Goal: Complete application form

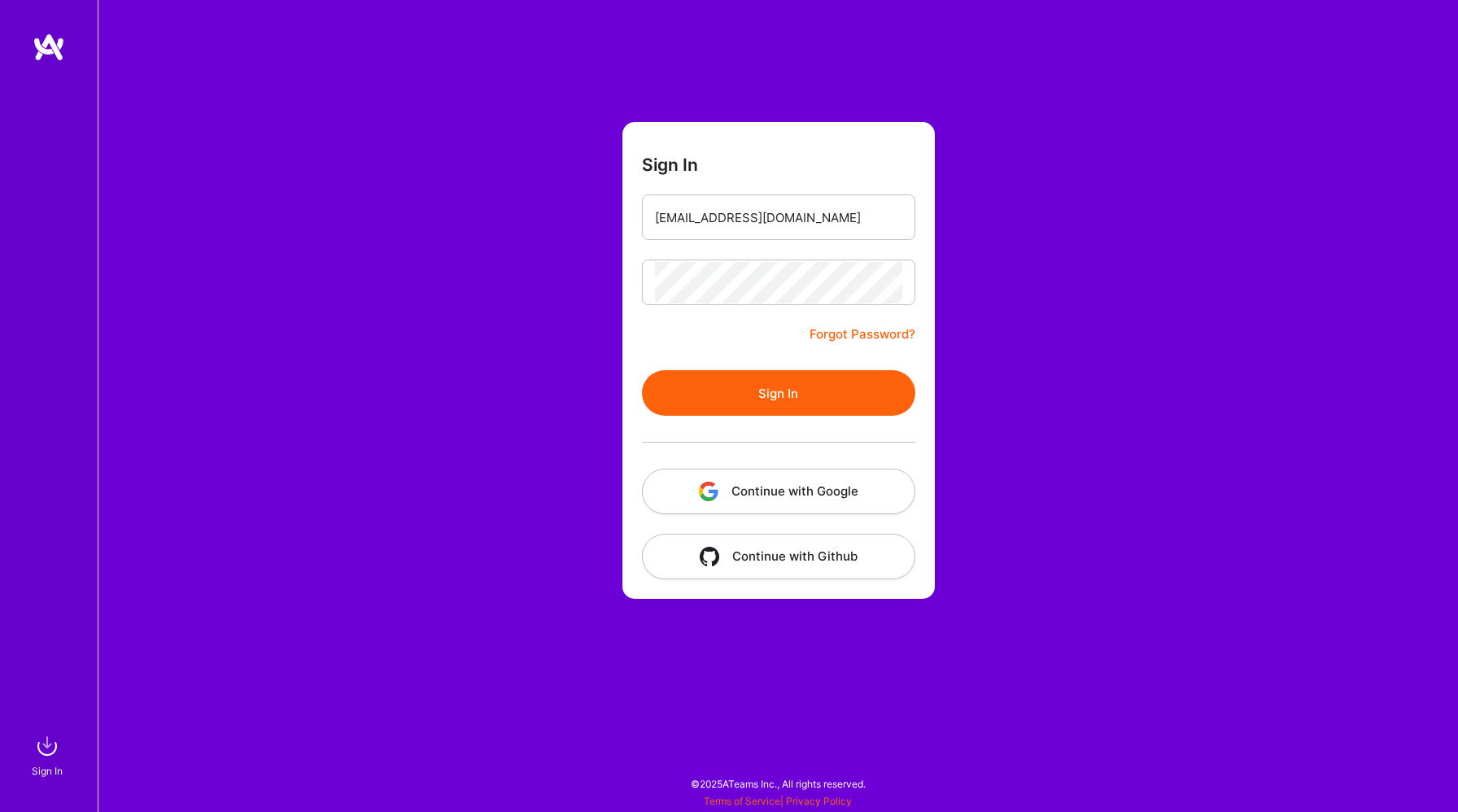
click at [797, 394] on button "Sign In" at bounding box center [779, 393] width 274 height 45
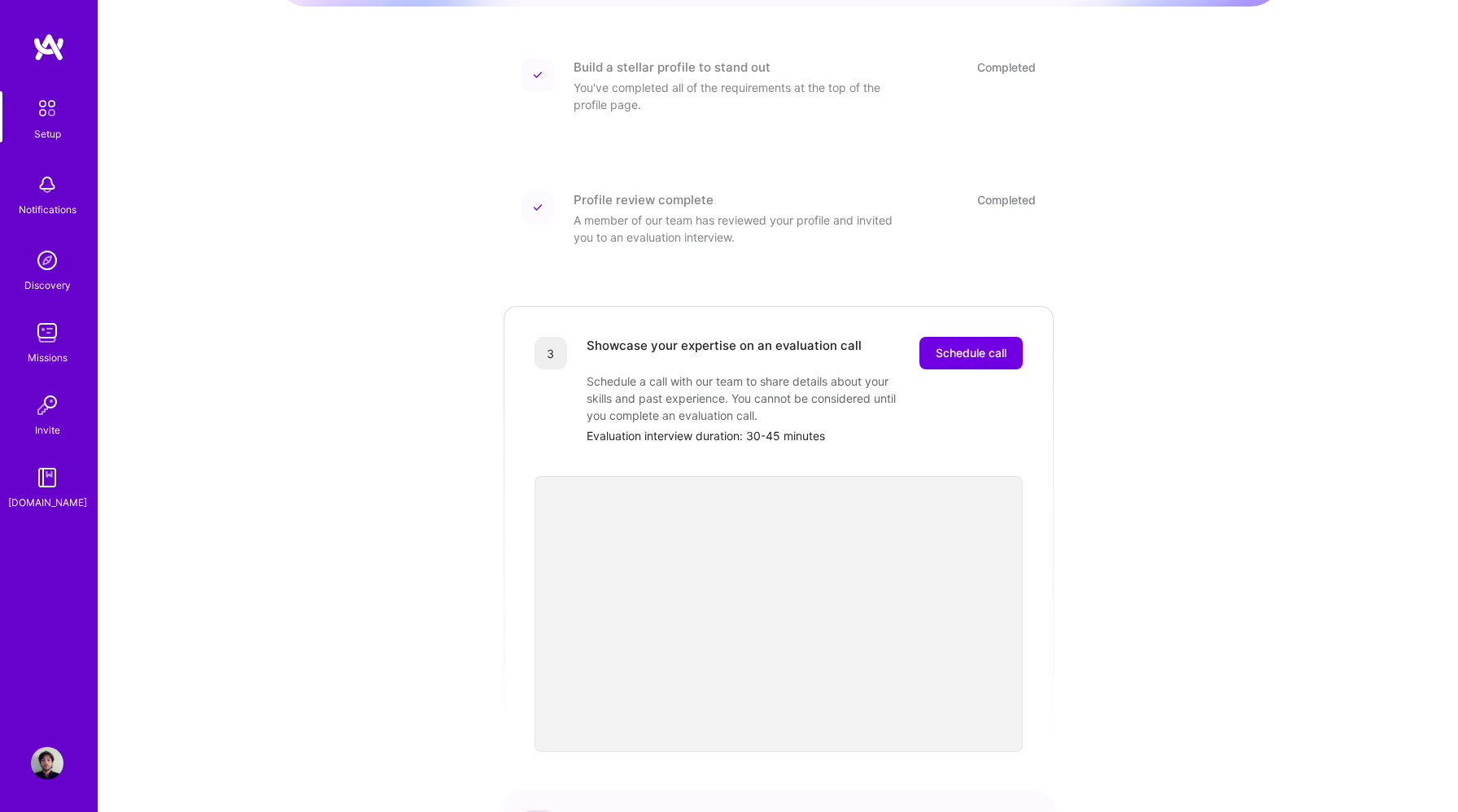
scroll to position [215, 0]
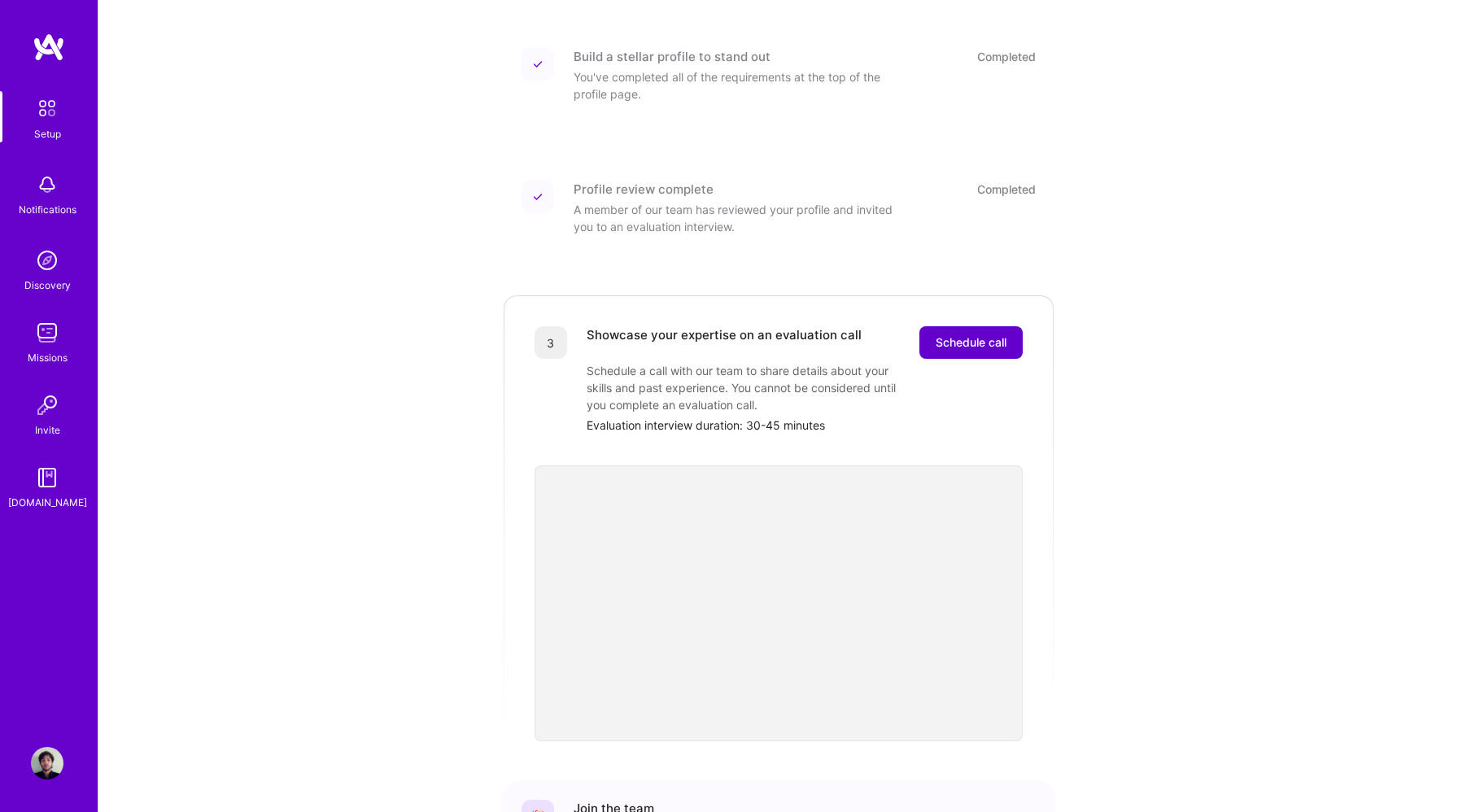
click at [981, 334] on span "Schedule call" at bounding box center [971, 342] width 71 height 16
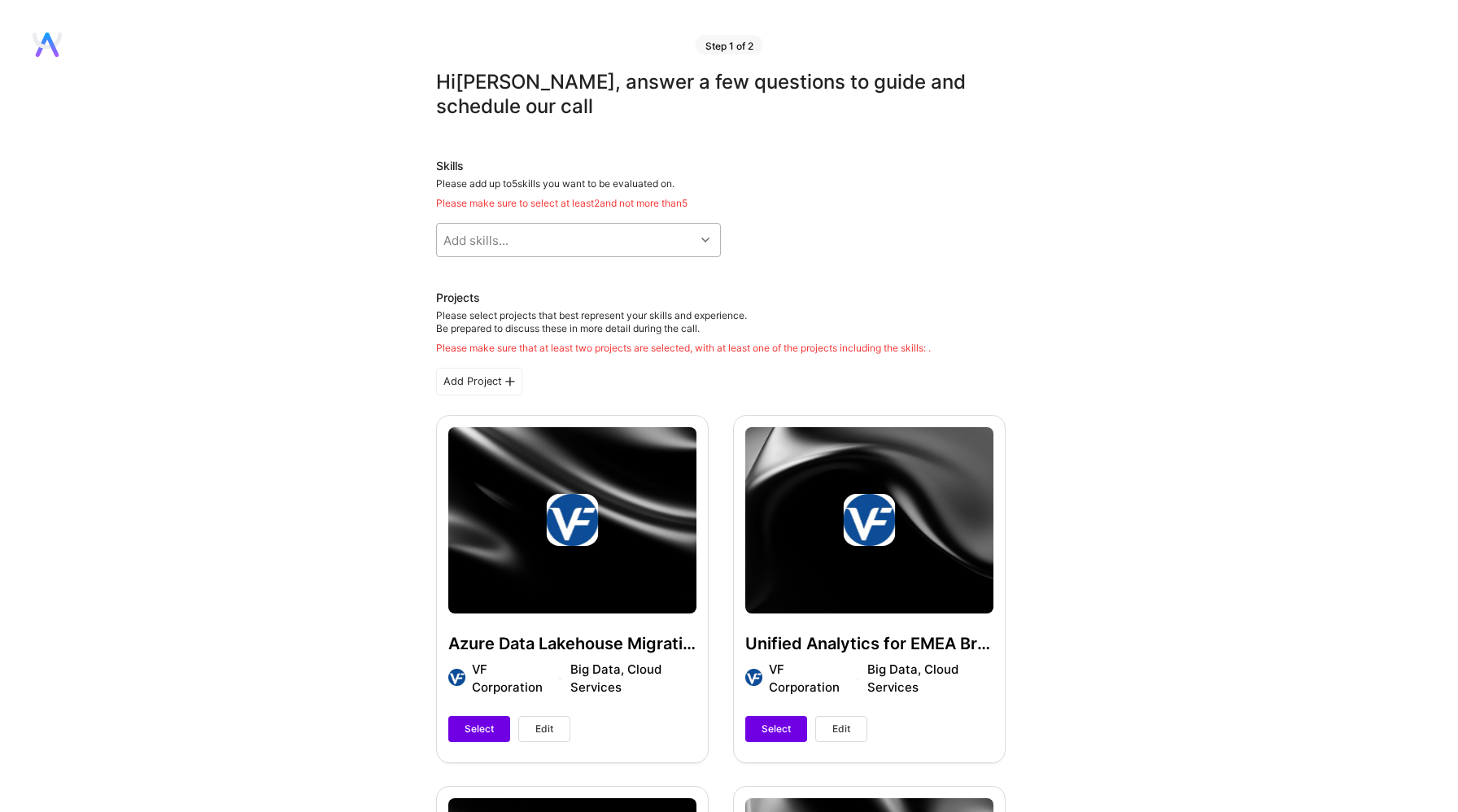
click at [662, 243] on div "Add skills..." at bounding box center [566, 240] width 258 height 33
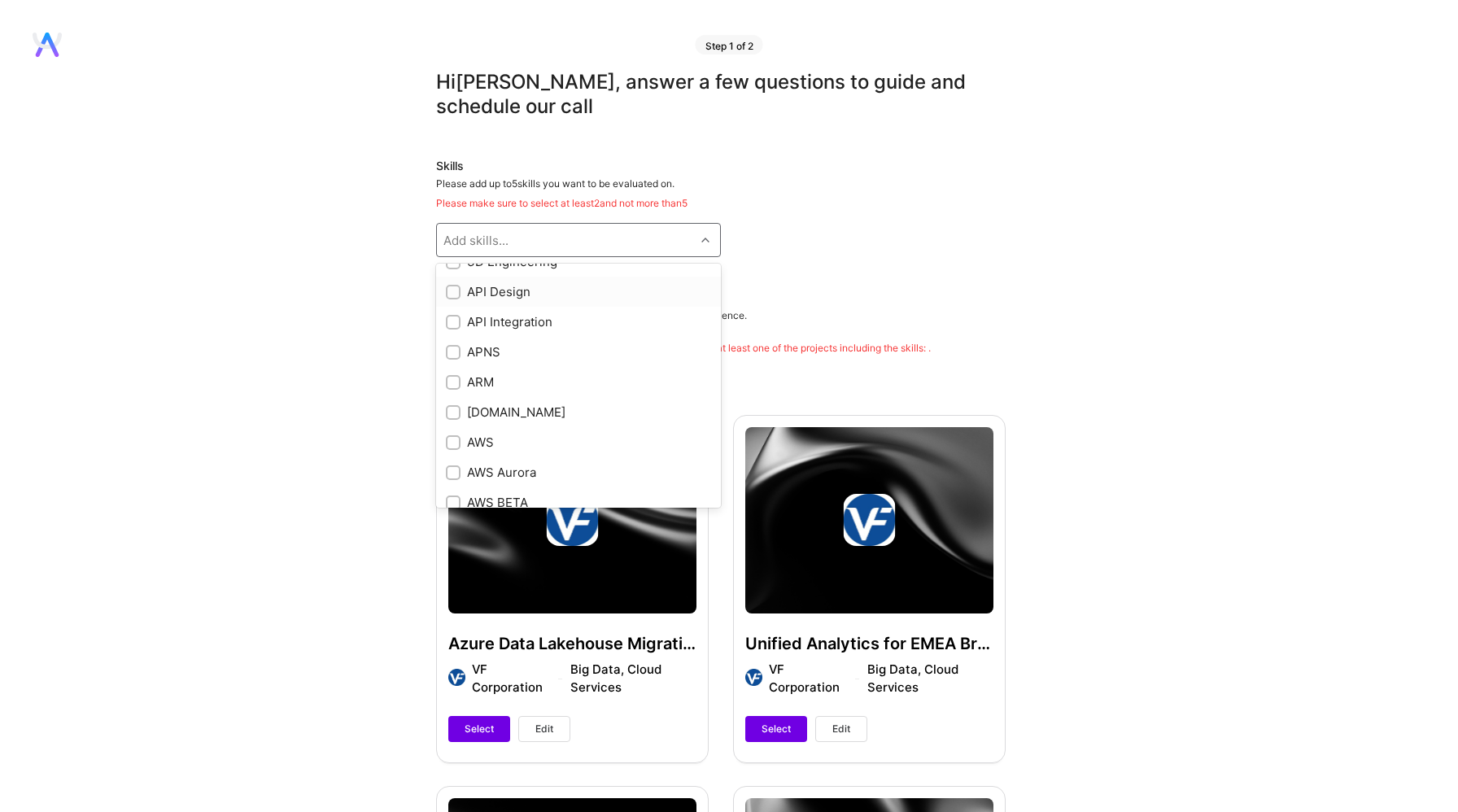
scroll to position [54, 0]
click at [527, 442] on div "AWS" at bounding box center [578, 438] width 266 height 17
checkbox input "true"
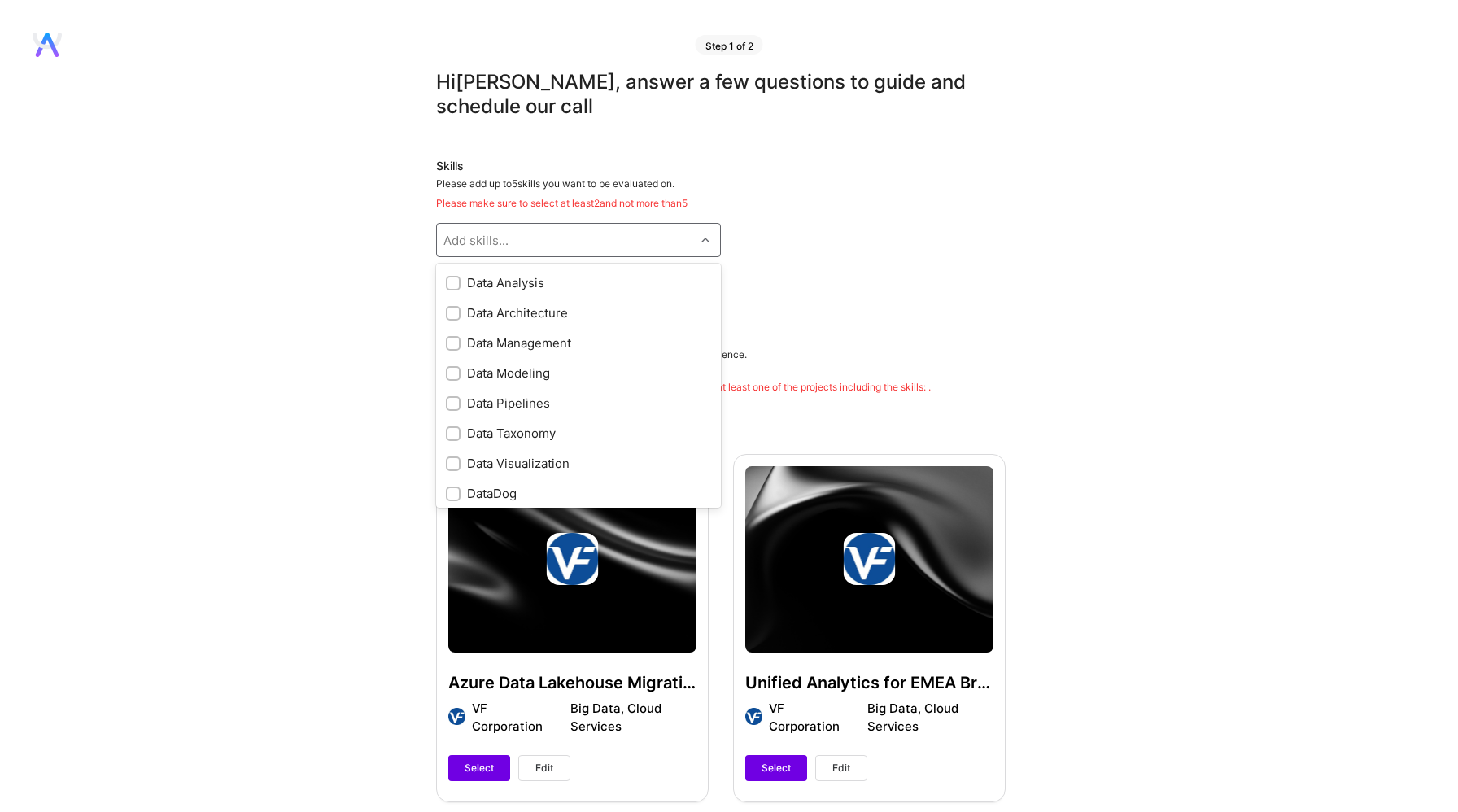
scroll to position [2292, 0]
click at [450, 312] on input "checkbox" at bounding box center [455, 309] width 12 height 12
checkbox input "true"
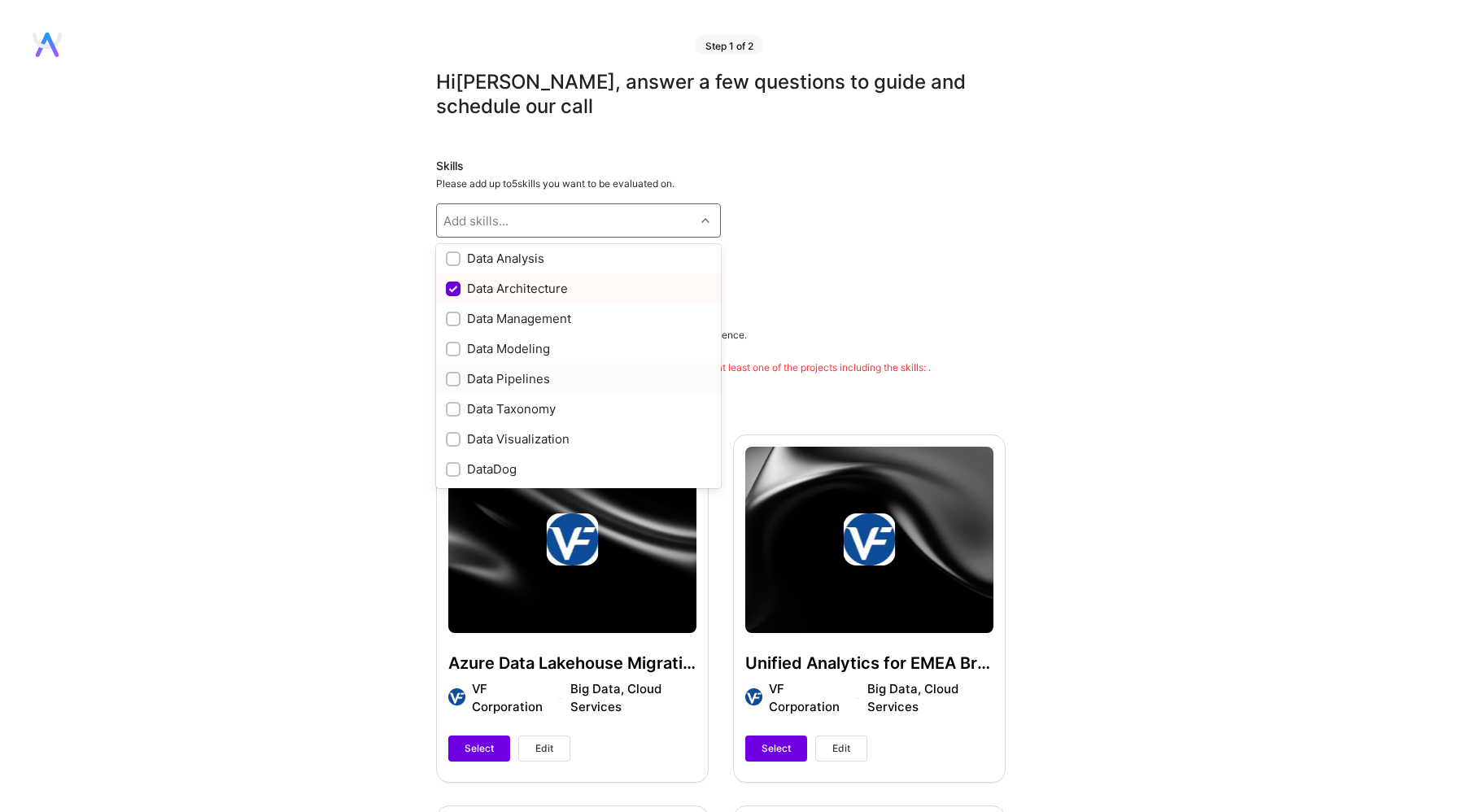
click at [452, 378] on input "checkbox" at bounding box center [455, 379] width 12 height 12
checkbox input "true"
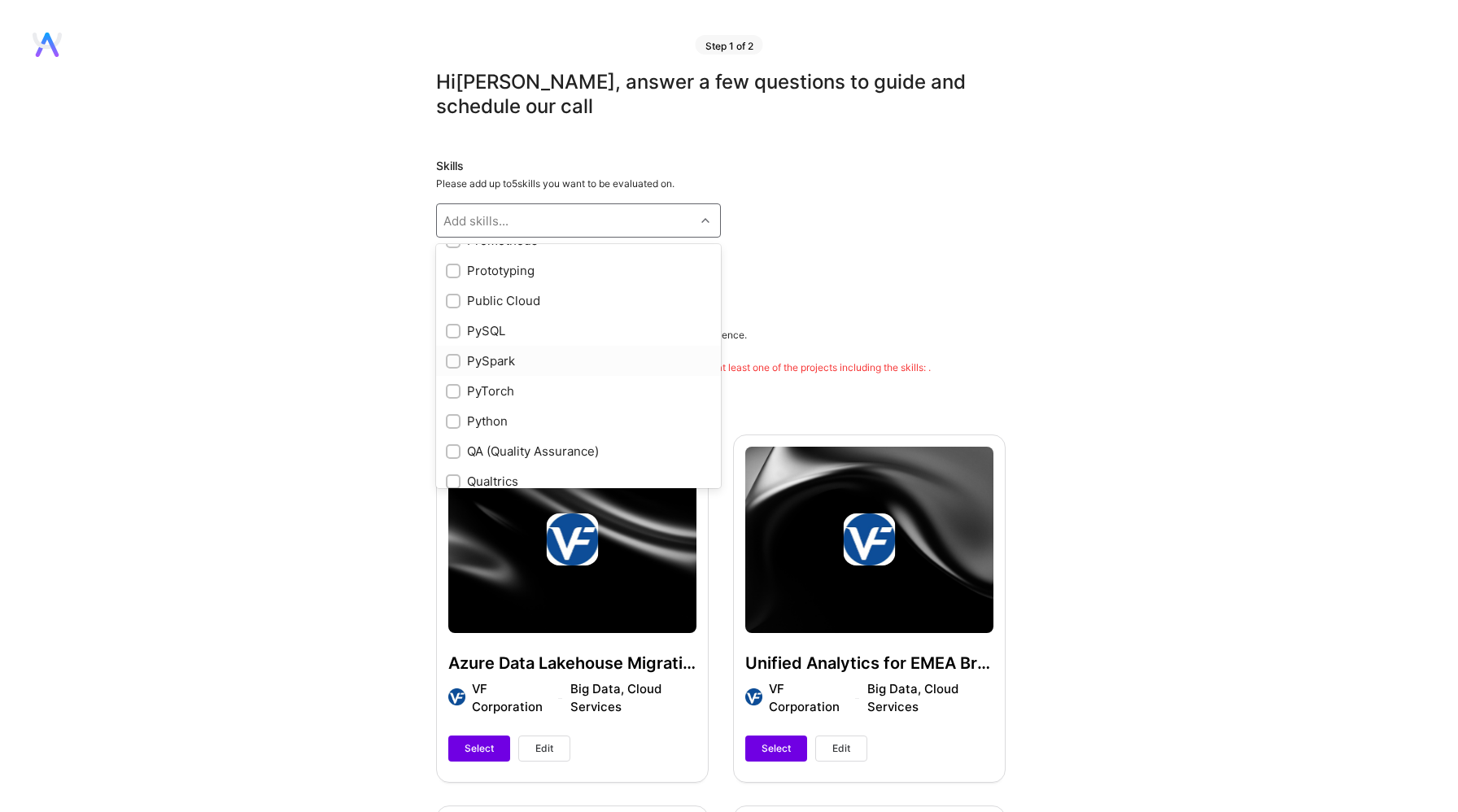
click at [491, 363] on div "PySpark" at bounding box center [578, 361] width 266 height 17
checkbox input "true"
click at [563, 353] on div "SQL" at bounding box center [578, 350] width 266 height 17
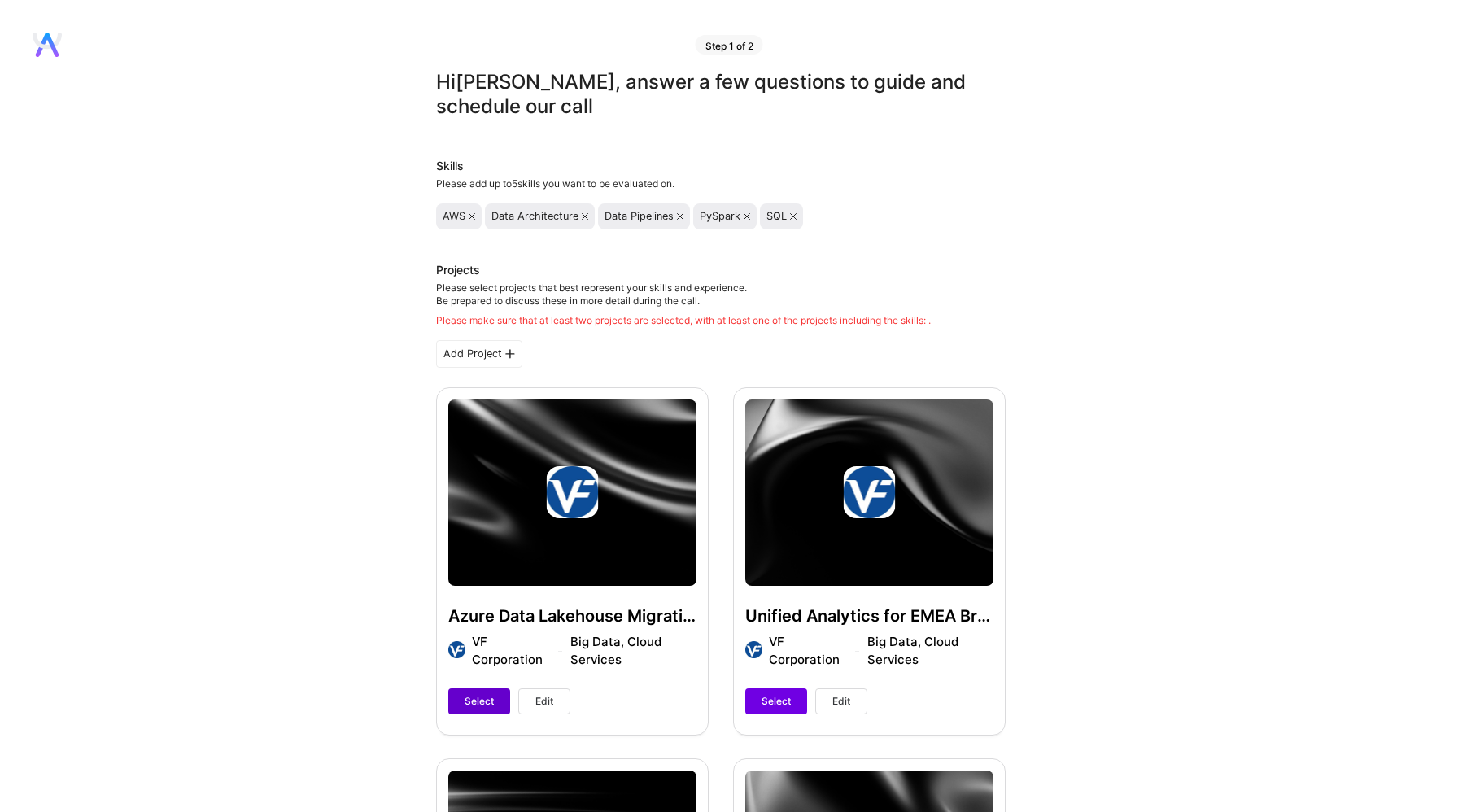
click at [475, 709] on button "Select" at bounding box center [480, 701] width 62 height 26
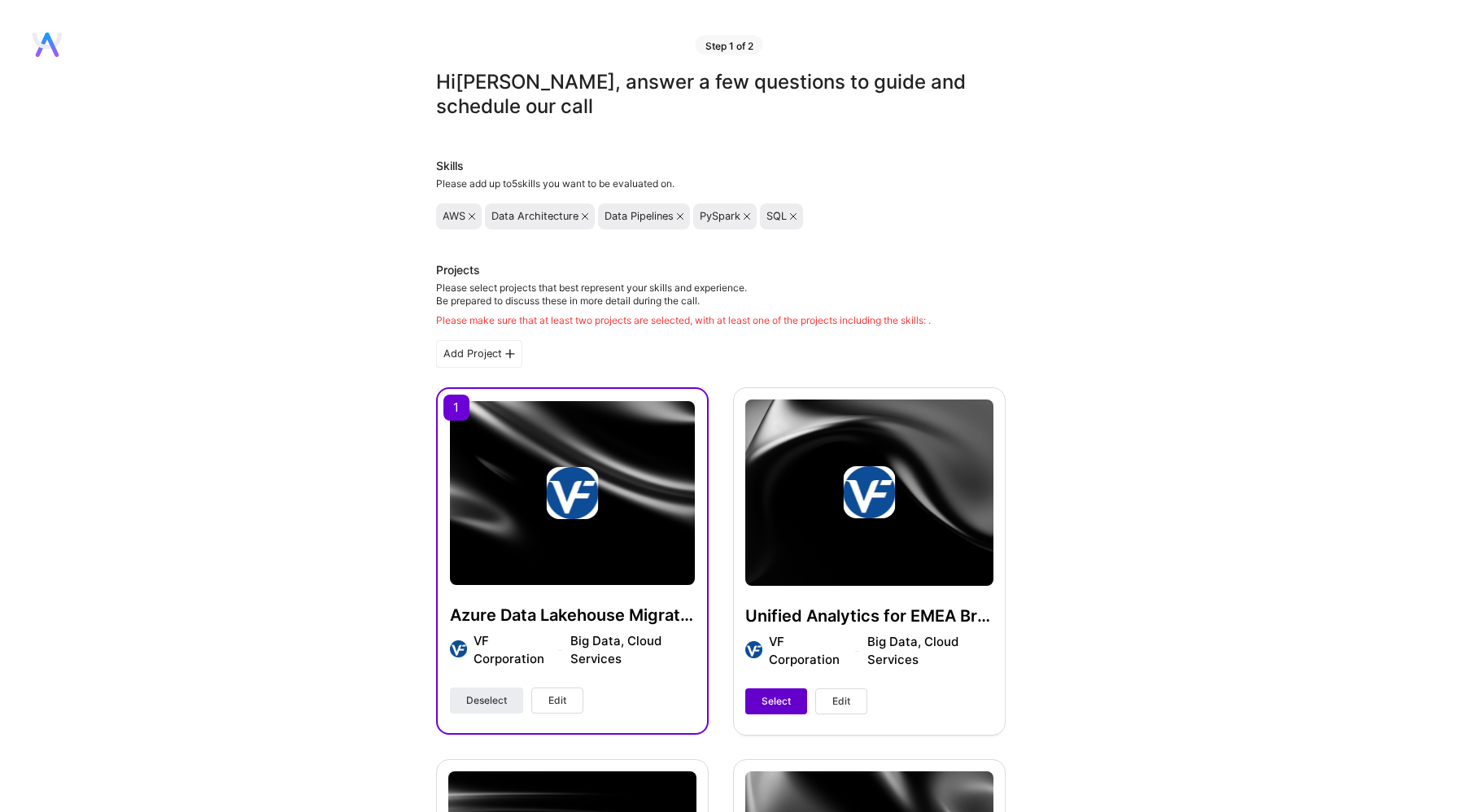
click at [772, 711] on button "Select" at bounding box center [777, 701] width 62 height 26
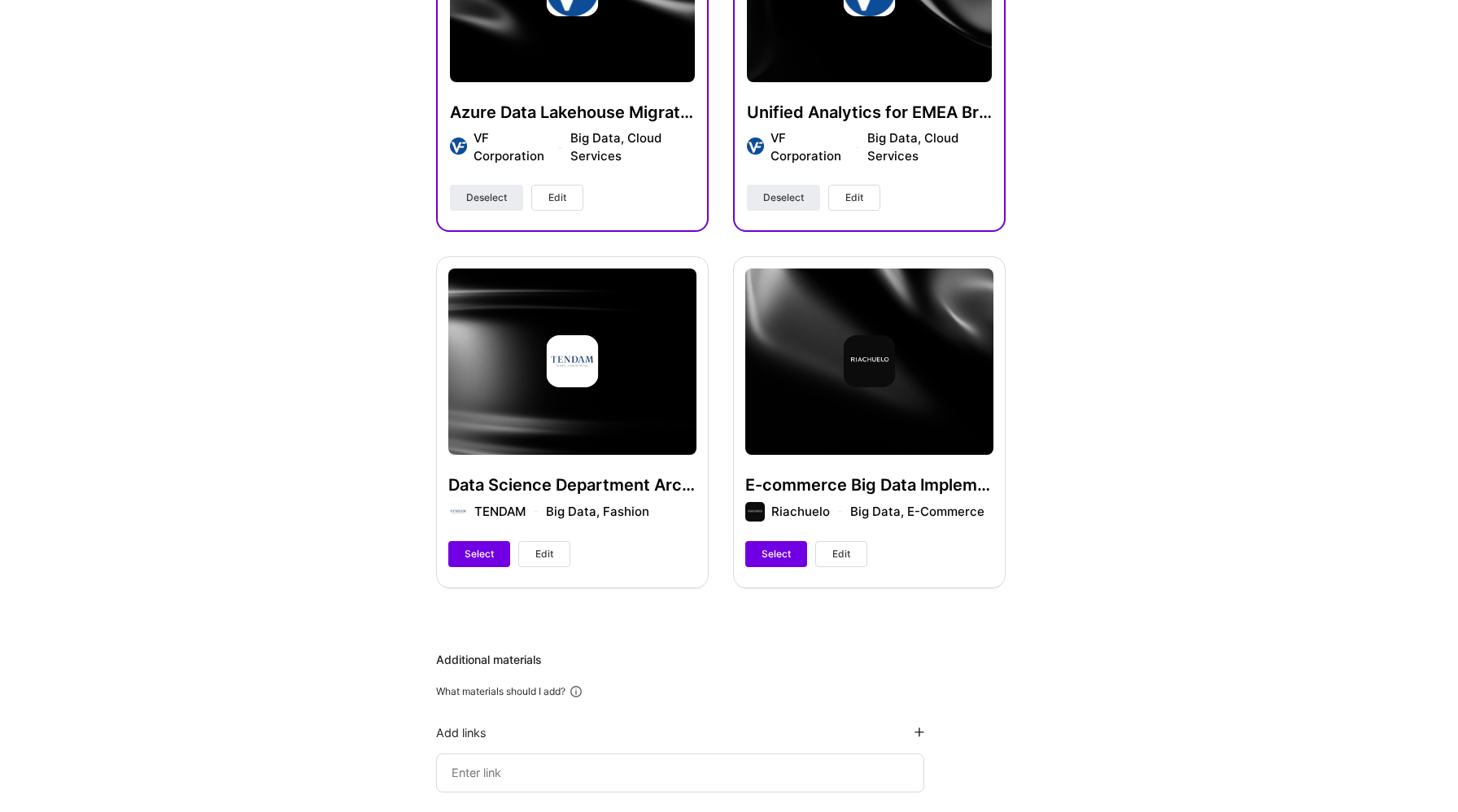
scroll to position [495, 0]
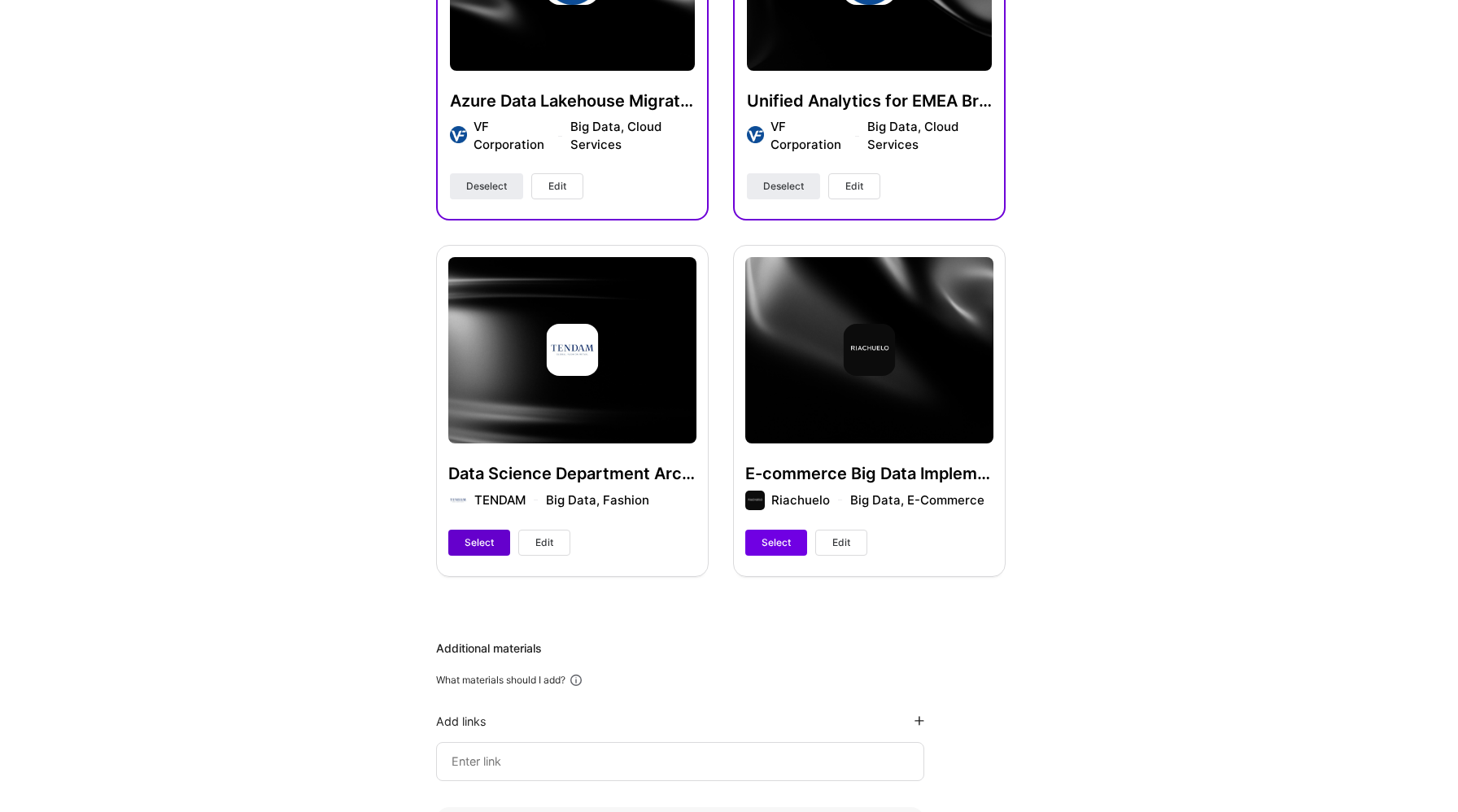
click at [477, 537] on span "Select" at bounding box center [479, 543] width 29 height 14
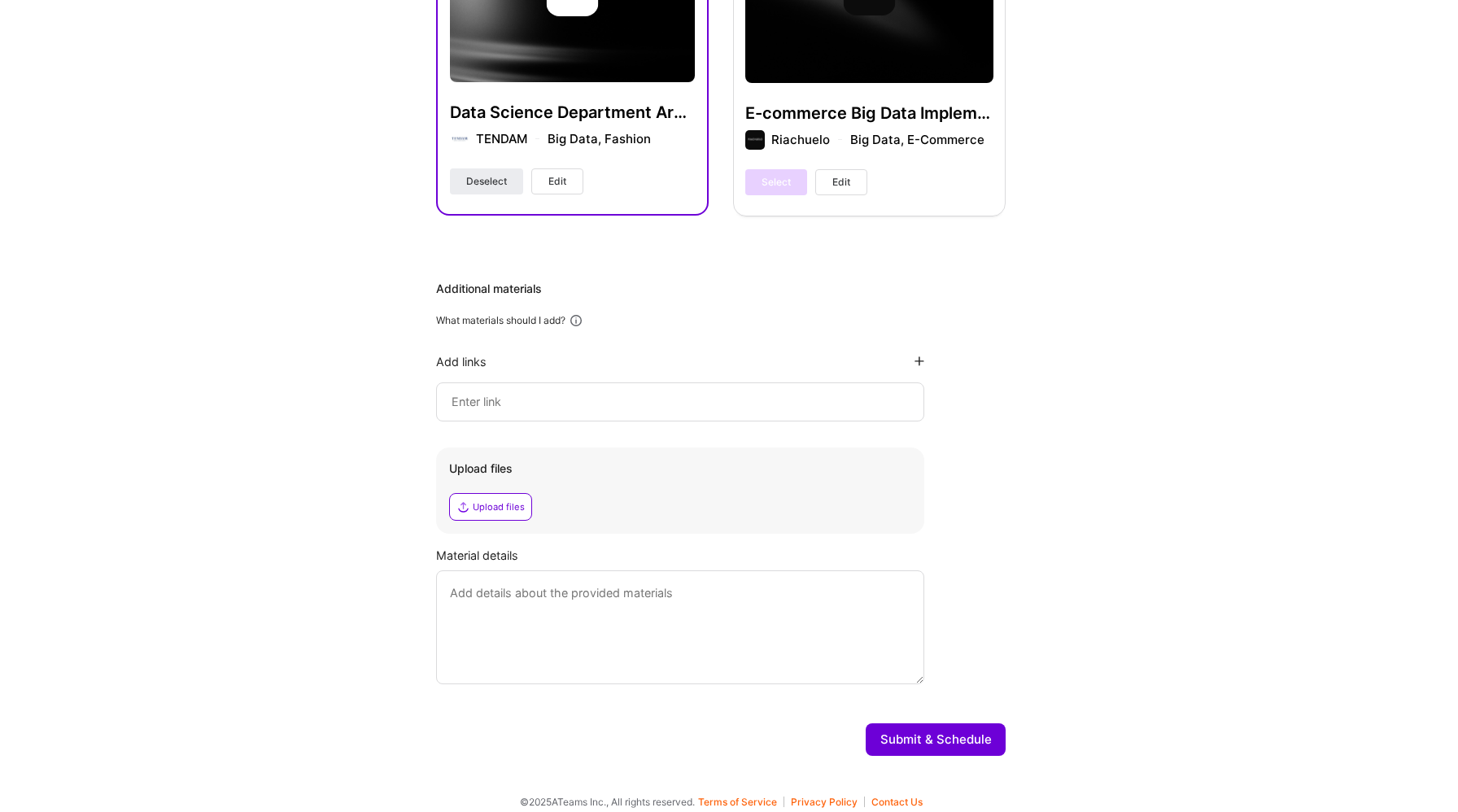
scroll to position [865, 0]
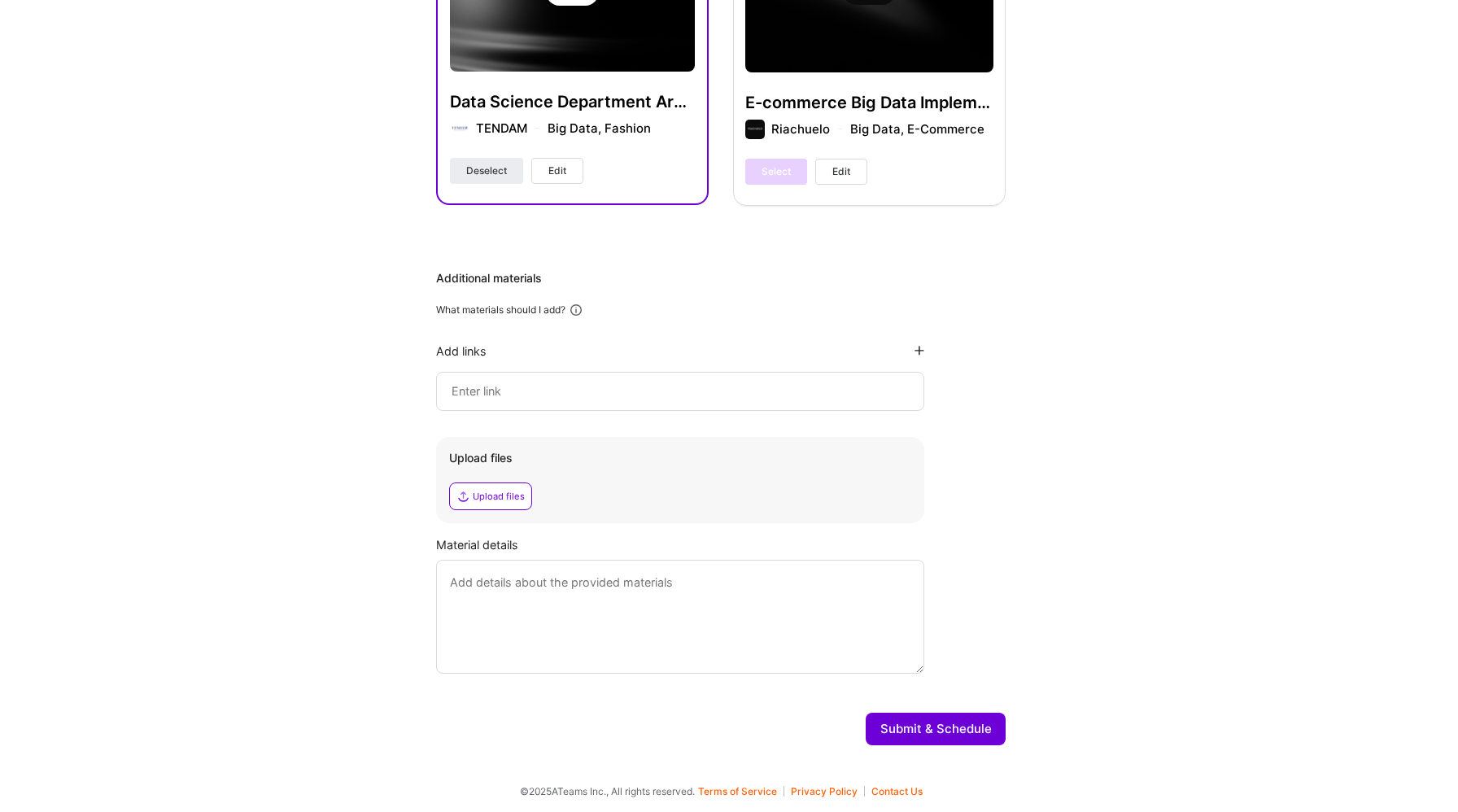
click at [944, 731] on button "Submit & Schedule" at bounding box center [936, 728] width 140 height 33
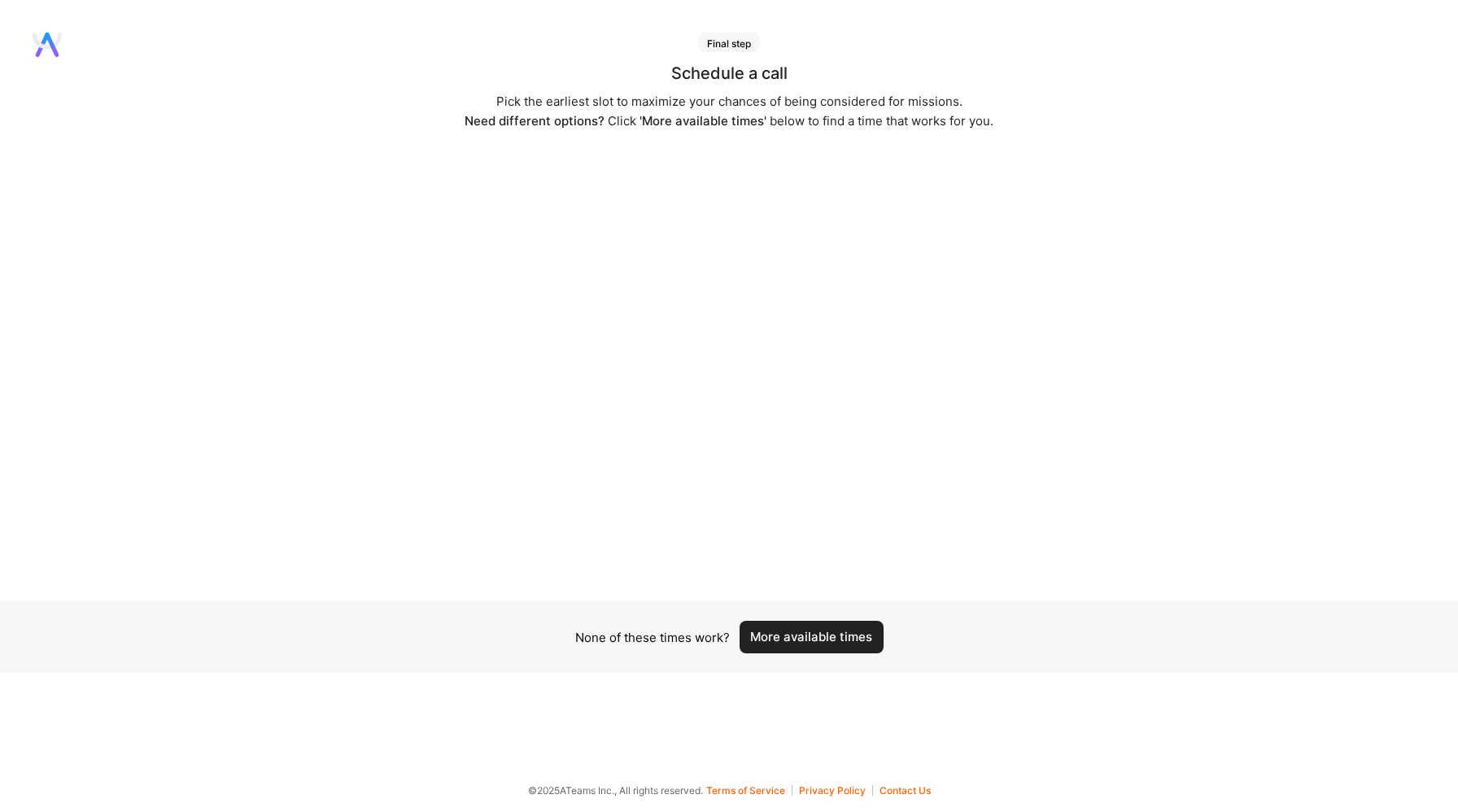
click at [817, 646] on button "More available times" at bounding box center [811, 637] width 144 height 33
click at [786, 634] on button "More available times" at bounding box center [811, 637] width 144 height 33
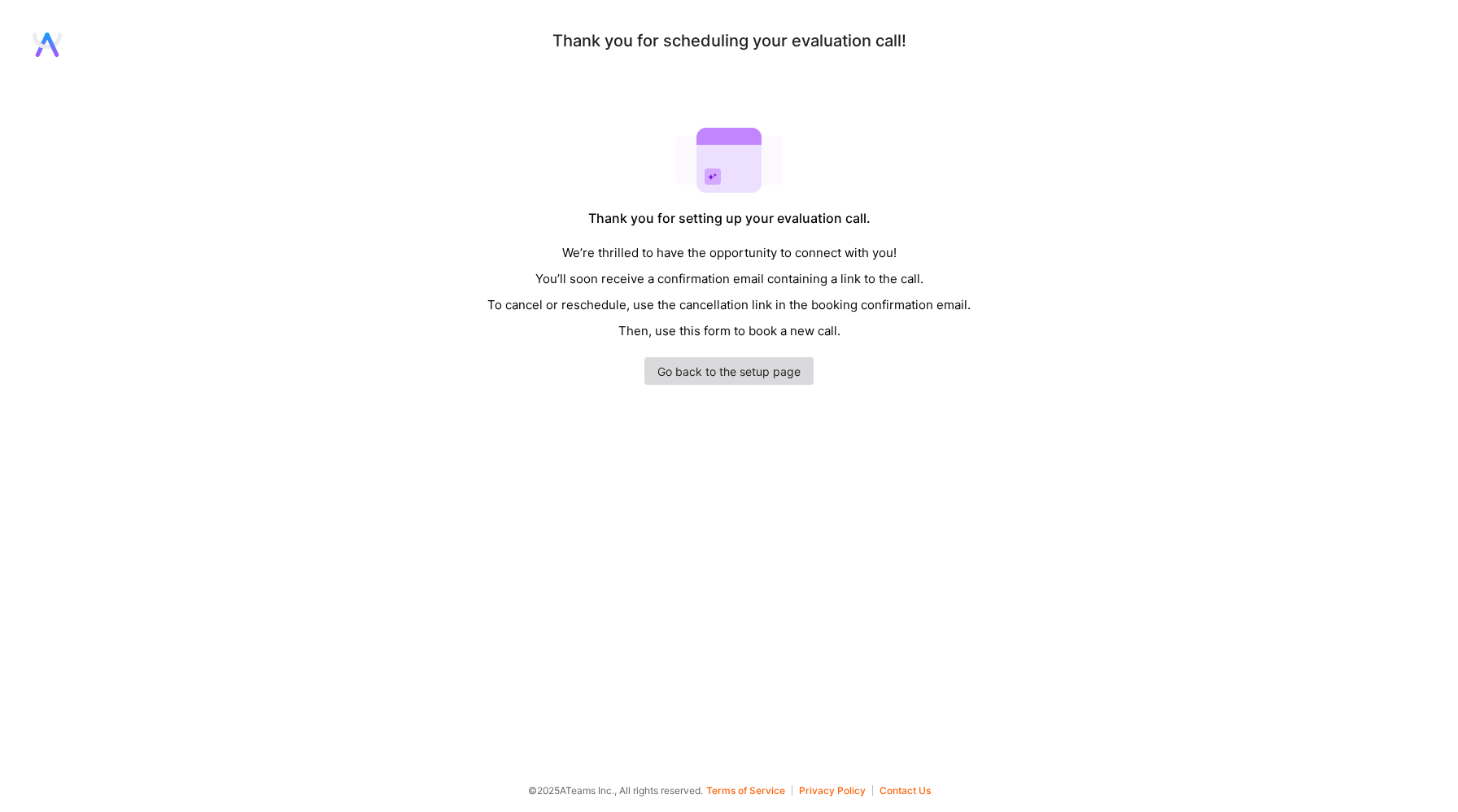
click at [758, 370] on link "Go back to the setup page" at bounding box center [729, 370] width 169 height 28
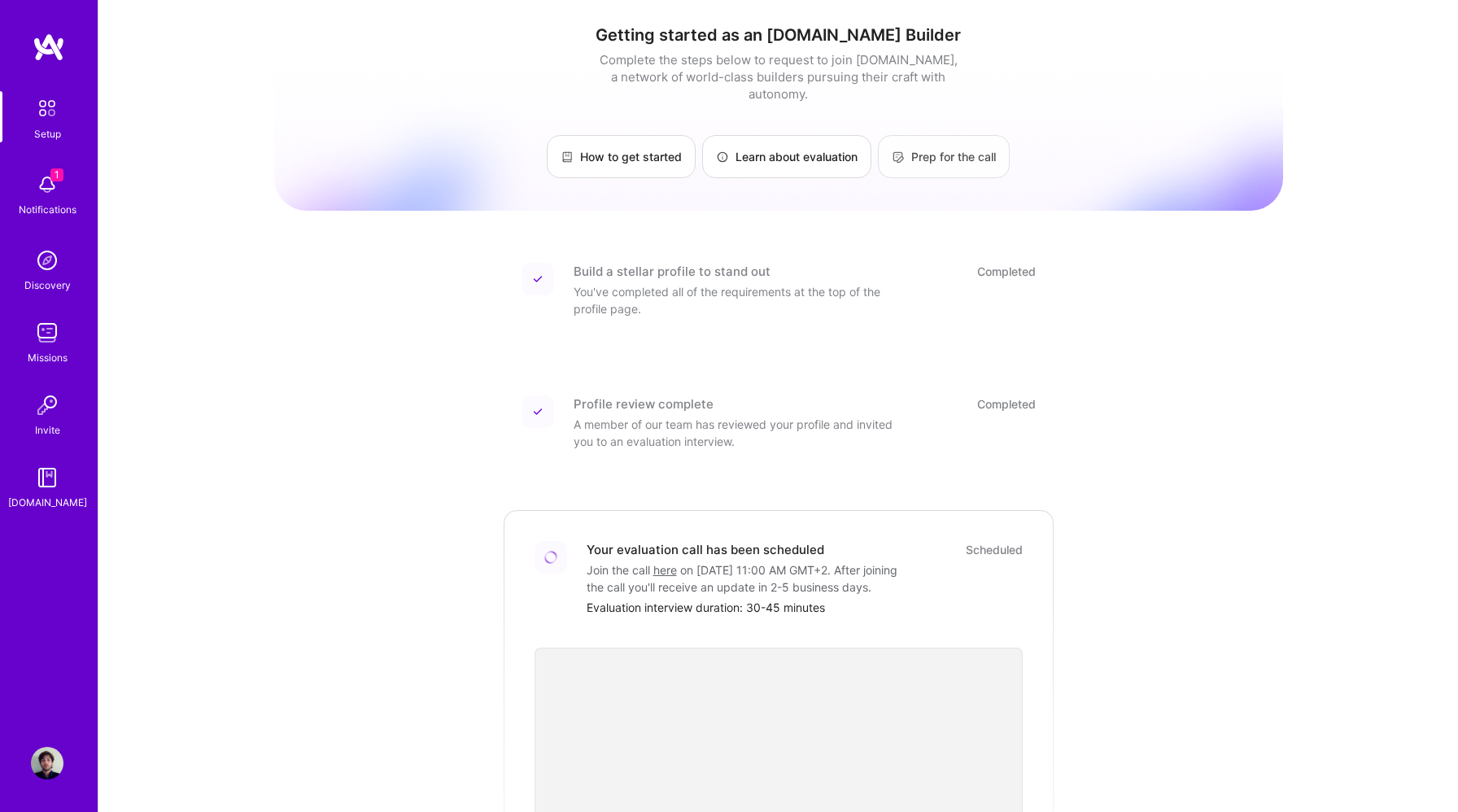
click at [924, 142] on link "Prep for the call" at bounding box center [944, 156] width 131 height 44
